Goal: Information Seeking & Learning: Learn about a topic

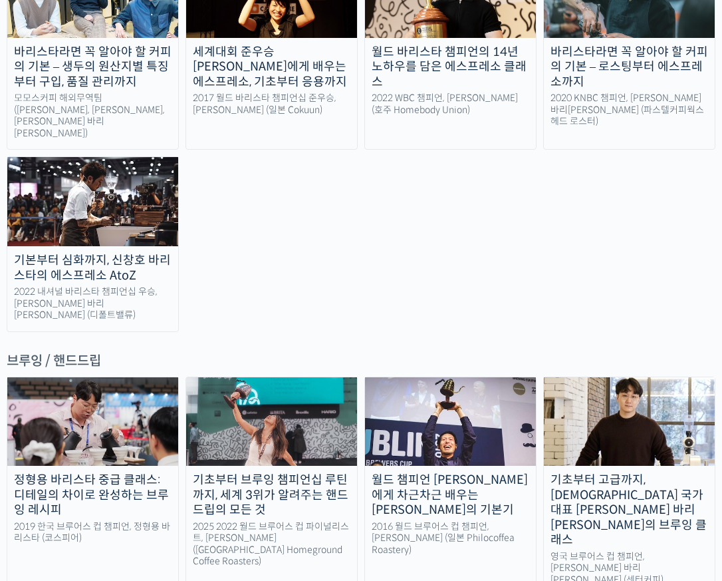
scroll to position [1574, 0]
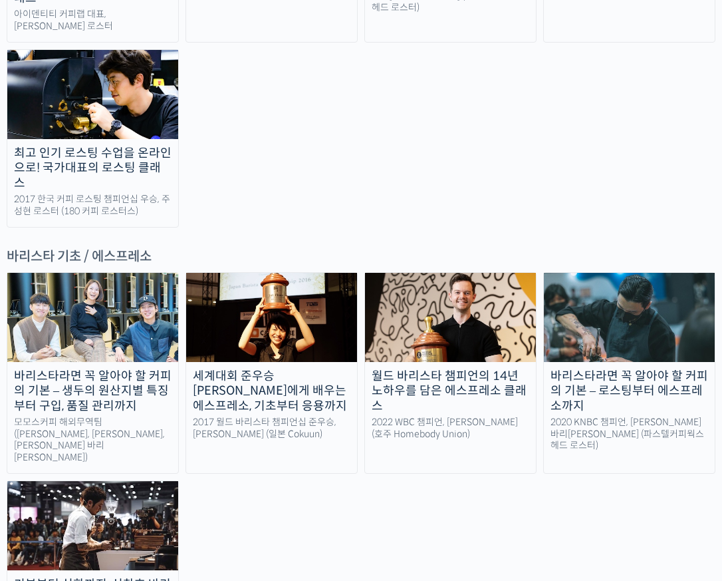
click at [124, 273] on img at bounding box center [92, 317] width 171 height 89
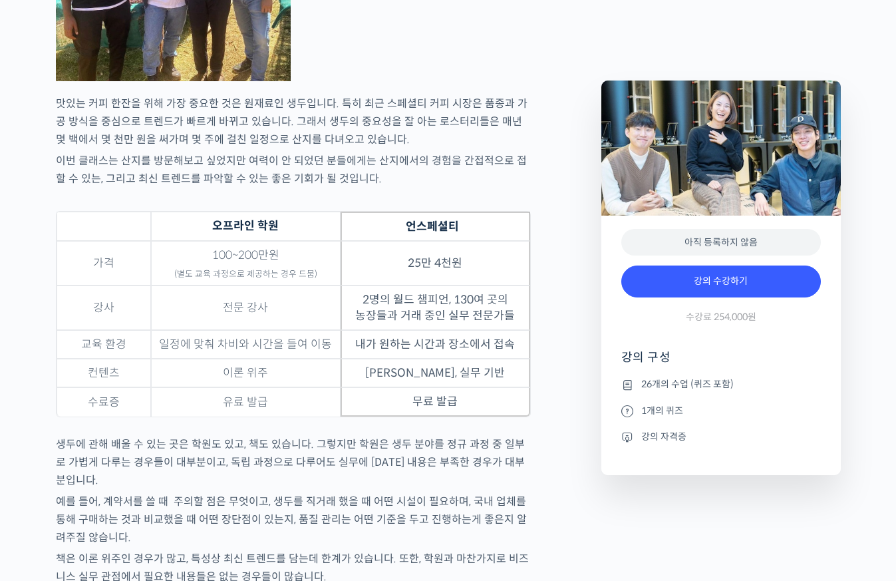
scroll to position [4191, 0]
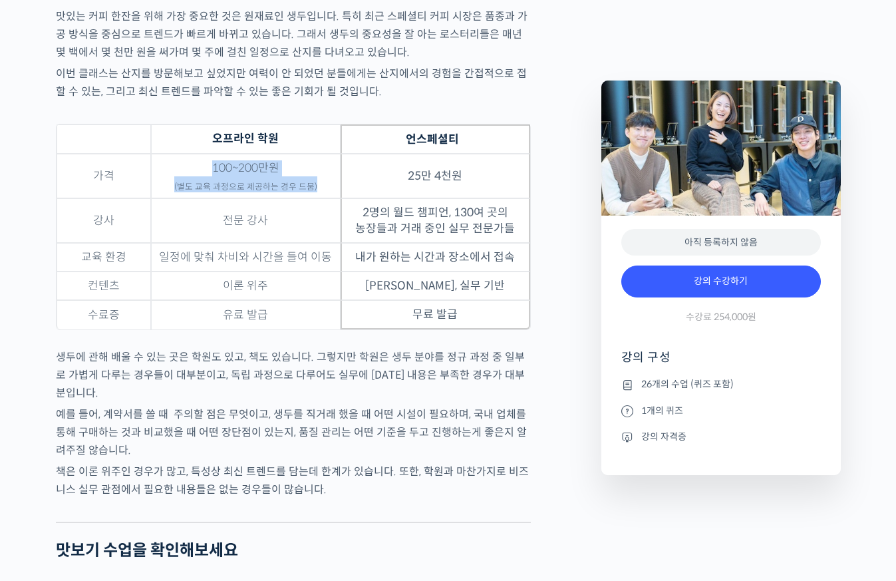
drag, startPoint x: 205, startPoint y: 192, endPoint x: 318, endPoint y: 219, distance: 116.3
click at [320, 198] on td "100~200만원 (별도 교육 과정으로 제공하는 경우 드뭄)" at bounding box center [246, 176] width 190 height 45
drag, startPoint x: 209, startPoint y: 251, endPoint x: 323, endPoint y: 249, distance: 113.1
click at [323, 243] on td "전문 강사" at bounding box center [246, 220] width 190 height 45
click at [402, 271] on td "내가 원하는 시간과 장소에서 접속" at bounding box center [436, 257] width 190 height 29
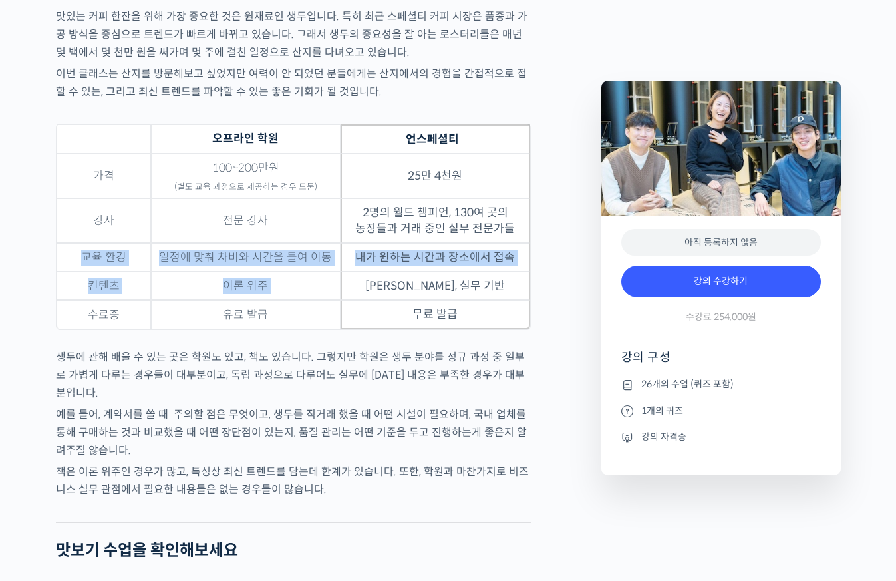
drag, startPoint x: 144, startPoint y: 275, endPoint x: 388, endPoint y: 308, distance: 245.6
click at [388, 308] on tbody "가격 100~200만원 (별도 교육 과정으로 제공하는 경우 드뭄) 25만 4천원 강사 전문 강사 2명의 월드 챔피언, 130여 곳의 농장들과 …" at bounding box center [294, 242] width 474 height 176
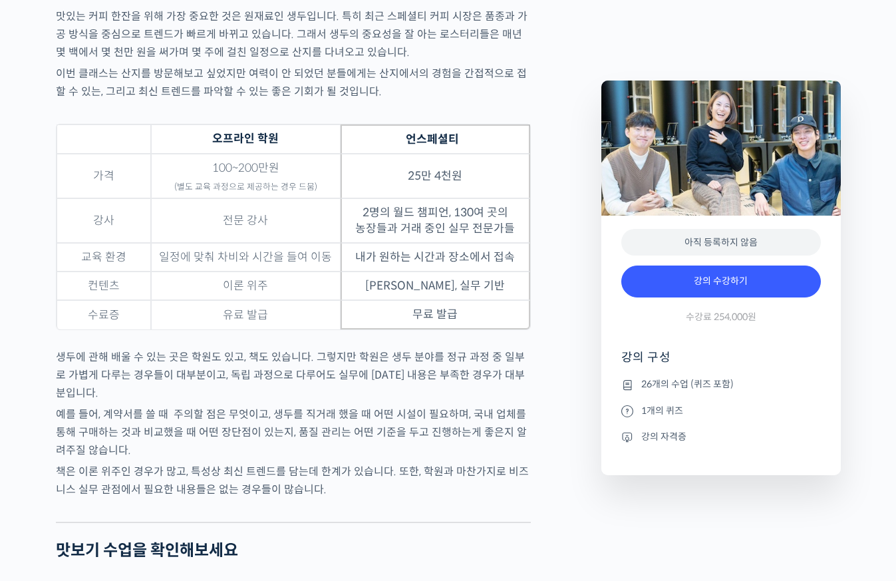
click at [409, 330] on table "오프라인 학원 언스페셜티 가격 100~200만원 (별도 교육 과정으로 제공하는 경우 드뭄) 25만 4천원 강사 전문 강사 2명의 월드 챔피언,…" at bounding box center [293, 227] width 475 height 206
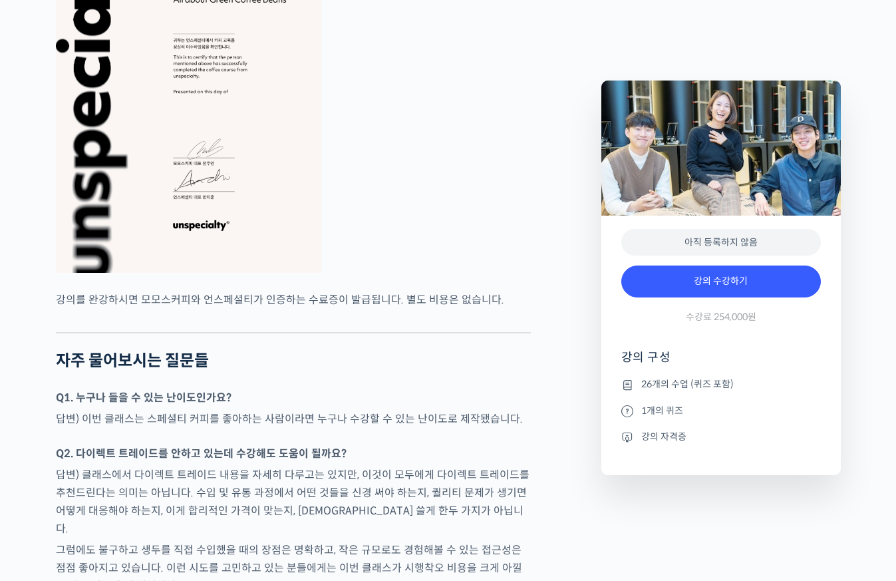
scroll to position [5293, 0]
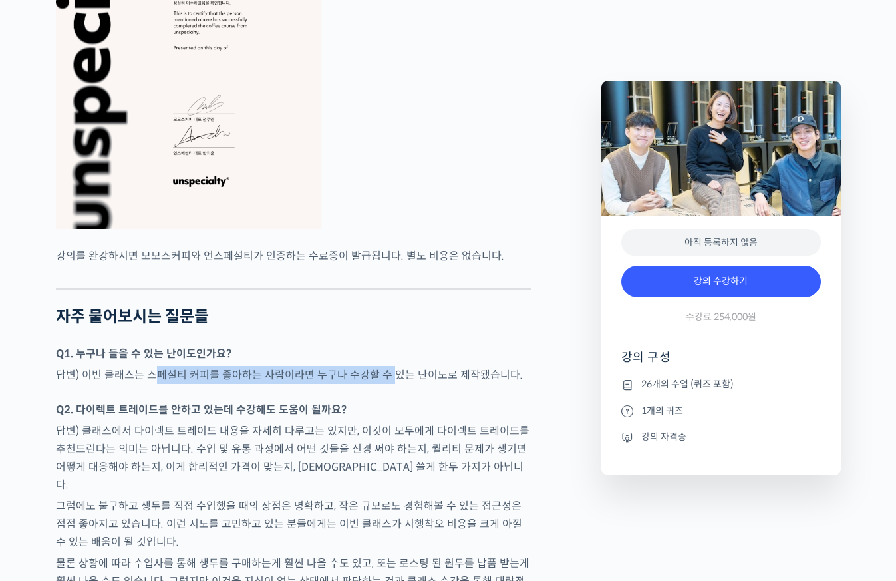
drag, startPoint x: 200, startPoint y: 384, endPoint x: 388, endPoint y: 385, distance: 188.9
click at [388, 384] on p "답변) 이번 클래스는 스페셜티 커피를 좋아하는 사람이라면 누구나 수강할 수 있는 난이도로 제작됐습니다." at bounding box center [293, 375] width 475 height 18
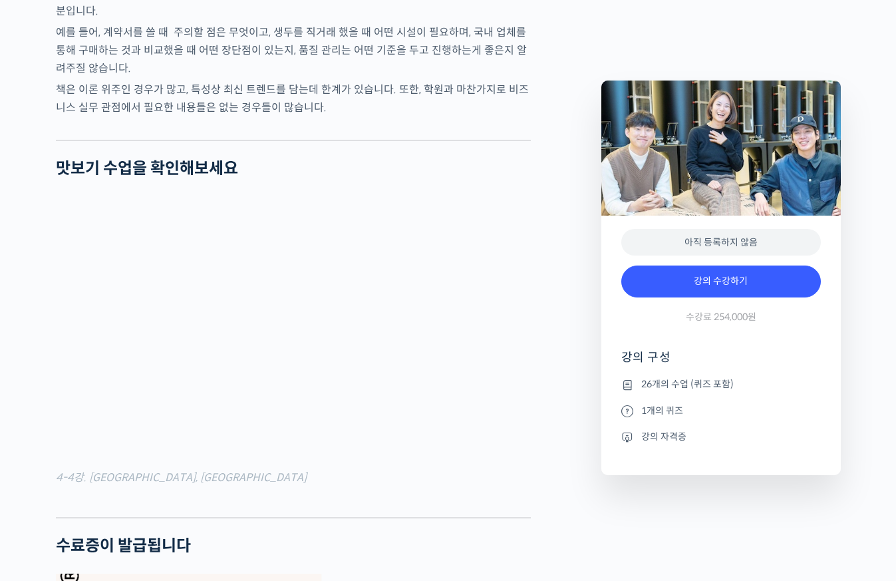
scroll to position [4646, 0]
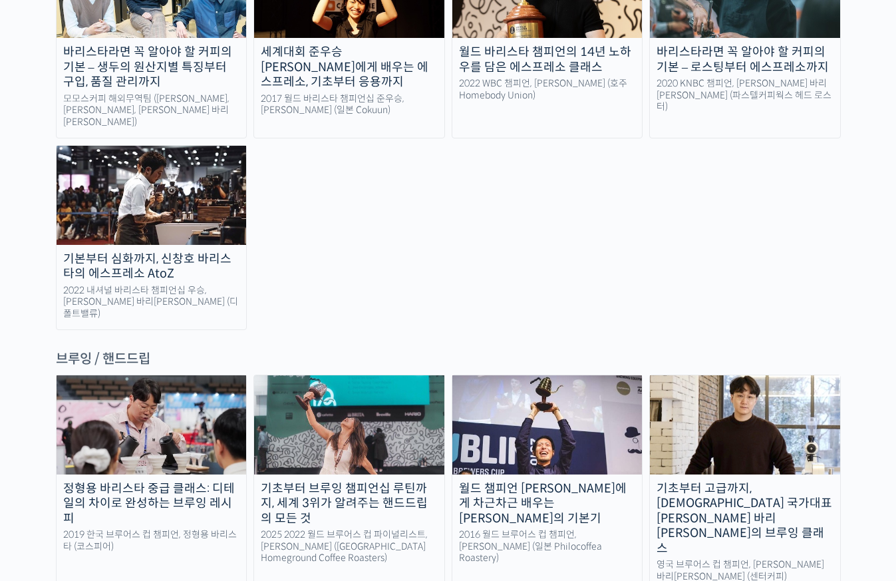
scroll to position [2068, 0]
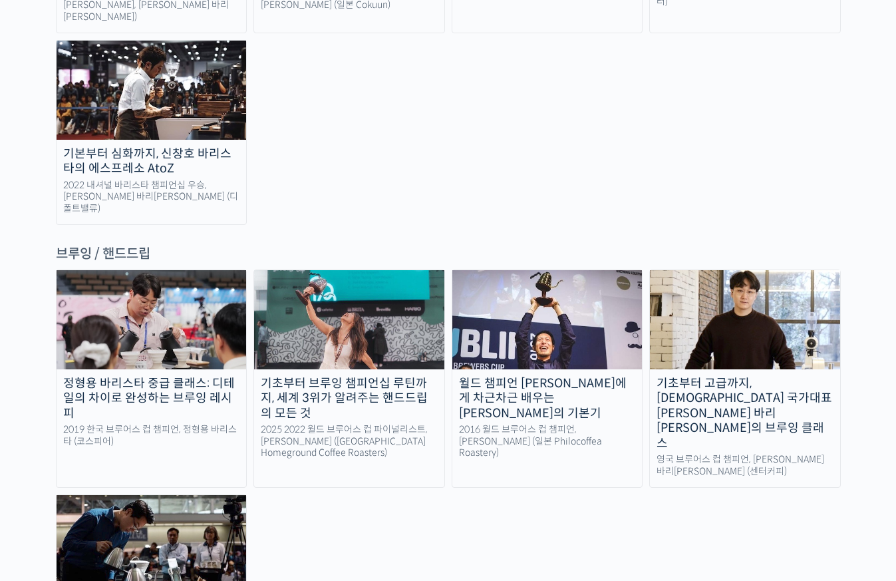
click at [509, 270] on img at bounding box center [547, 319] width 190 height 98
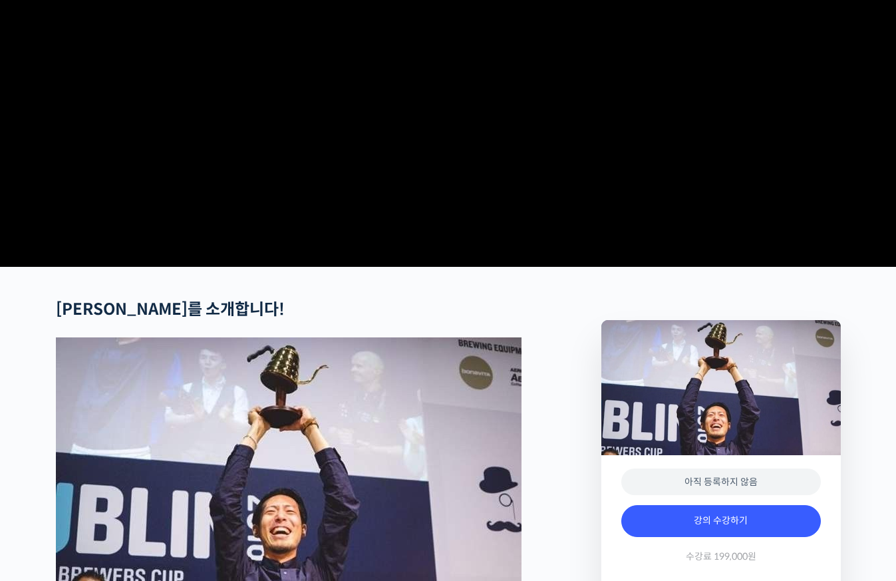
scroll to position [172, 0]
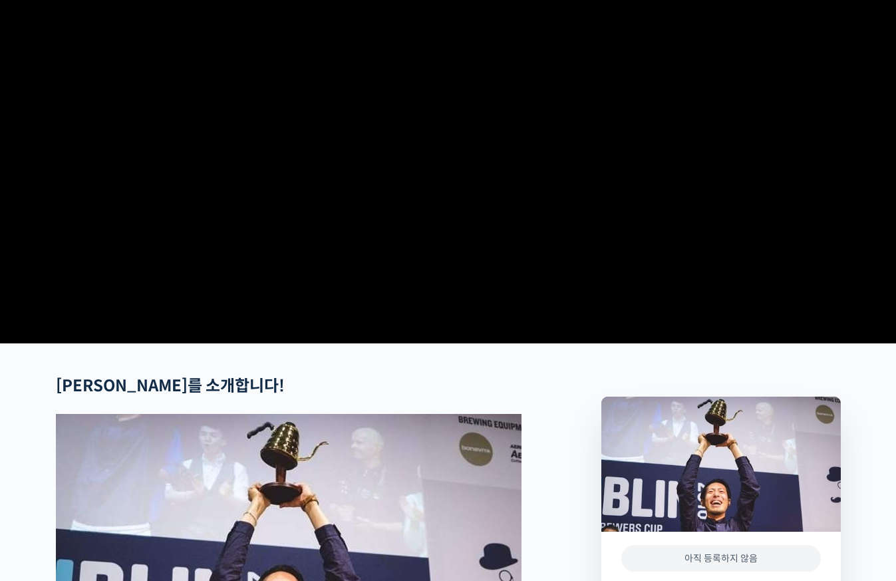
click at [124, 281] on video at bounding box center [448, 108] width 785 height 459
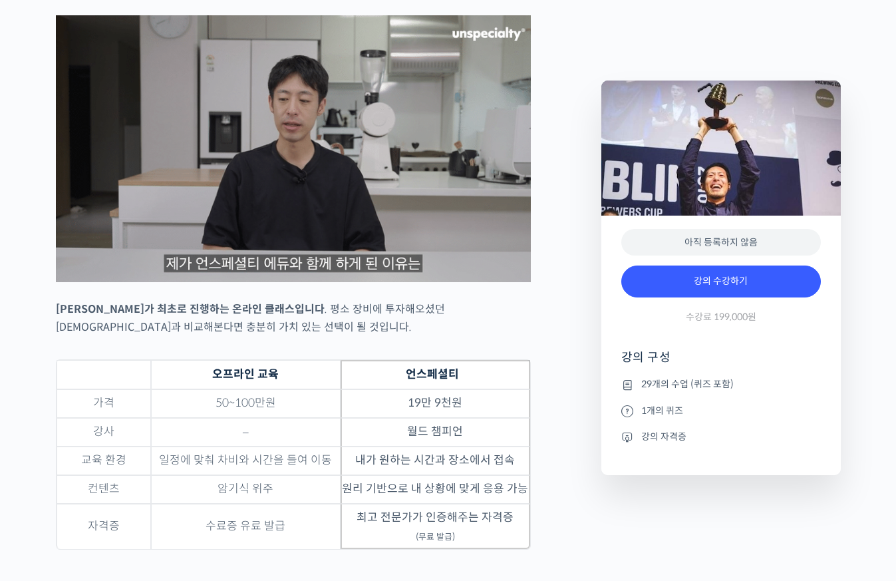
scroll to position [3567, 0]
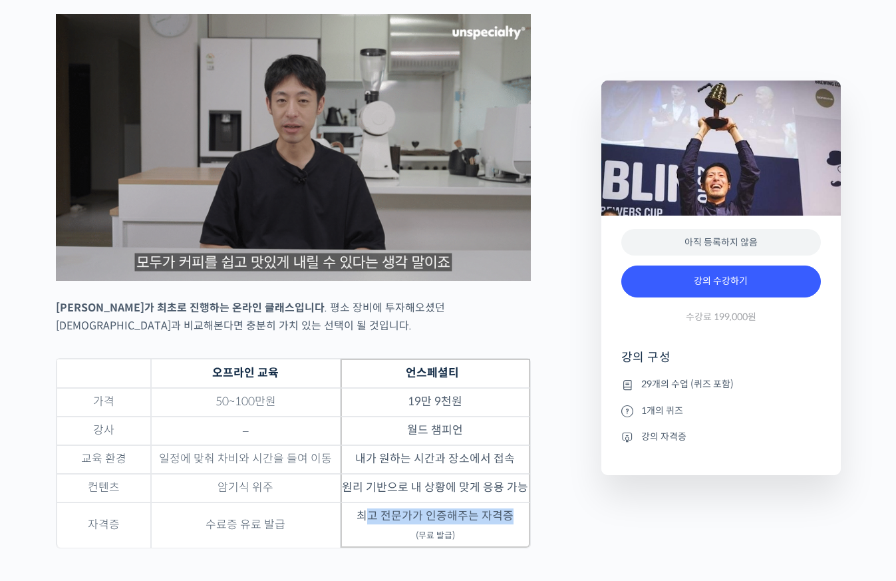
drag, startPoint x: 380, startPoint y: 525, endPoint x: 527, endPoint y: 525, distance: 147.0
click at [527, 525] on td "최고 전문가가 인증해주는 자격증 (무료 발급)" at bounding box center [436, 524] width 190 height 45
click at [585, 512] on div "테츠 카스야를 소개합니다! <Philocoffea Roastery & Laboratory> 창업자 & 대표 2016 월드 브루어스 컵 챔피언 …" at bounding box center [321, 344] width 545 height 6726
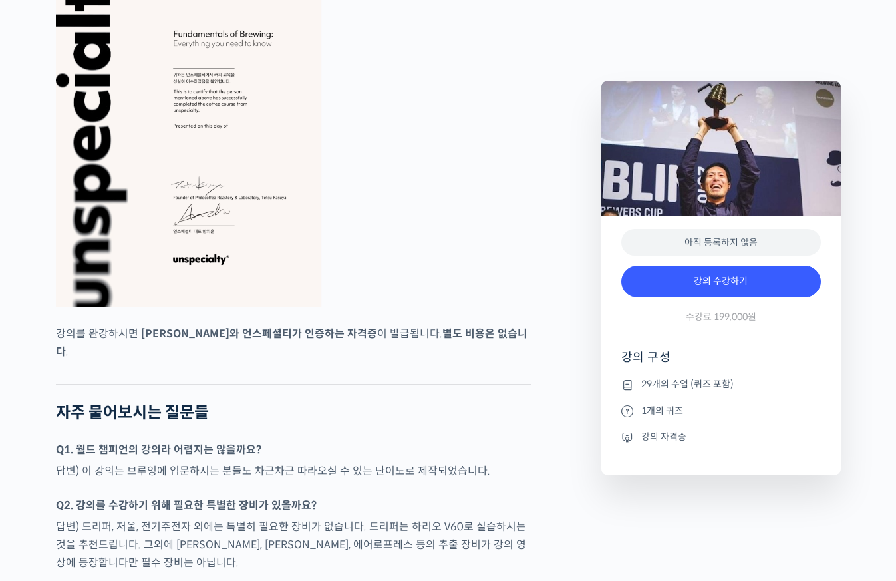
scroll to position [4699, 0]
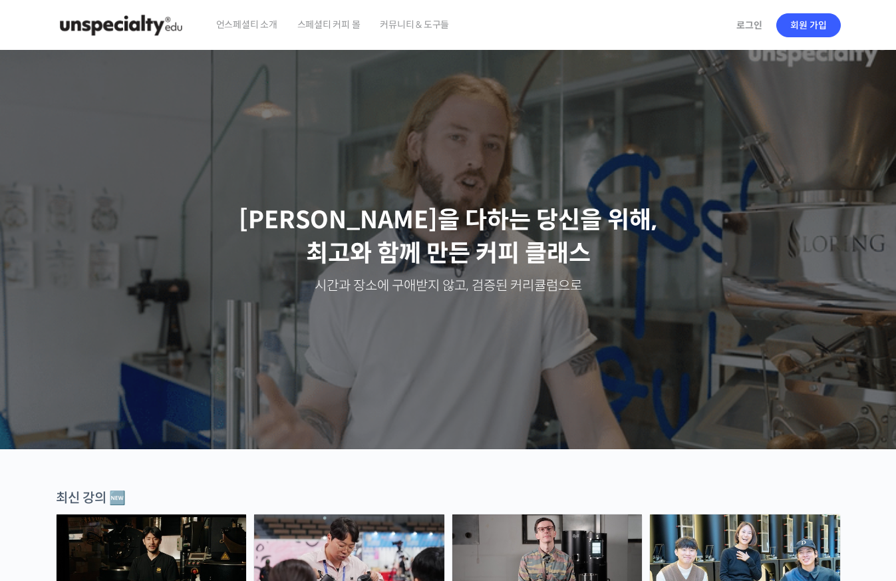
click at [323, 27] on span "스페셜티 커피 몰" at bounding box center [328, 24] width 63 height 51
